Goal: Find specific page/section: Find specific page/section

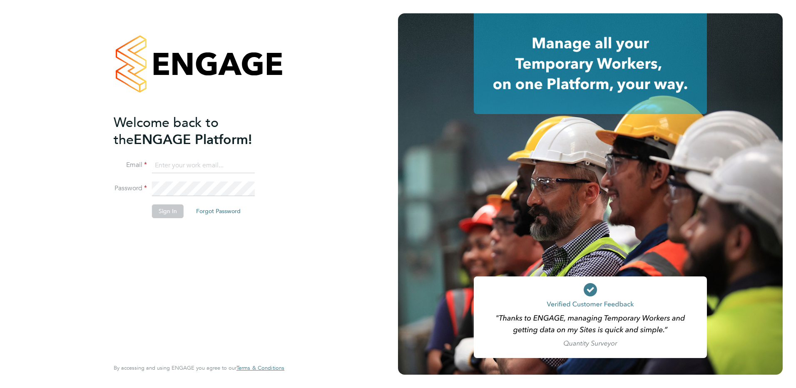
type input "[PERSON_NAME][EMAIL_ADDRESS][PERSON_NAME][DOMAIN_NAME]"
click at [165, 210] on button "Sign In" at bounding box center [168, 211] width 32 height 13
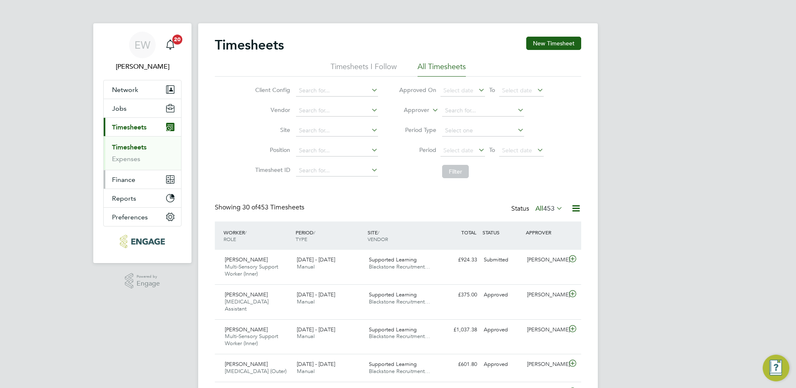
click at [127, 180] on span "Finance" at bounding box center [123, 180] width 23 height 8
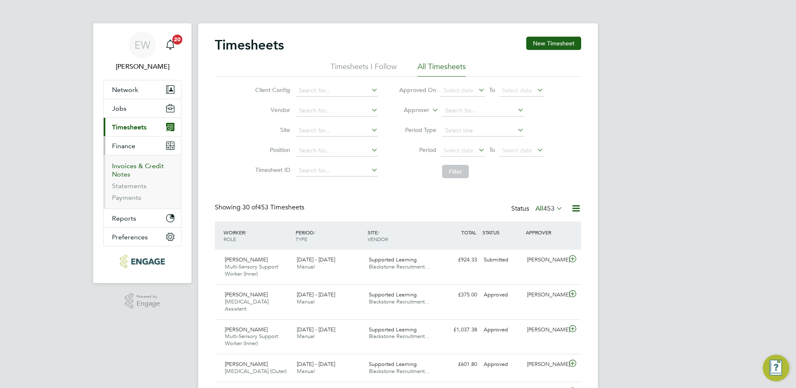
click at [141, 167] on link "Invoices & Credit Notes" at bounding box center [138, 170] width 52 height 16
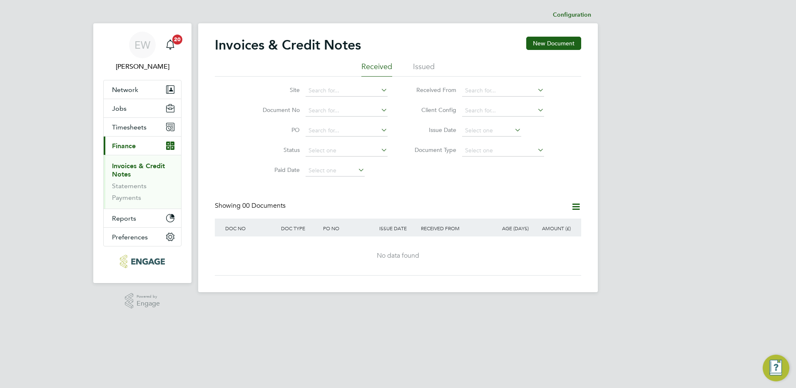
click at [428, 65] on li "Issued" at bounding box center [424, 69] width 22 height 15
